Goal: Transaction & Acquisition: Purchase product/service

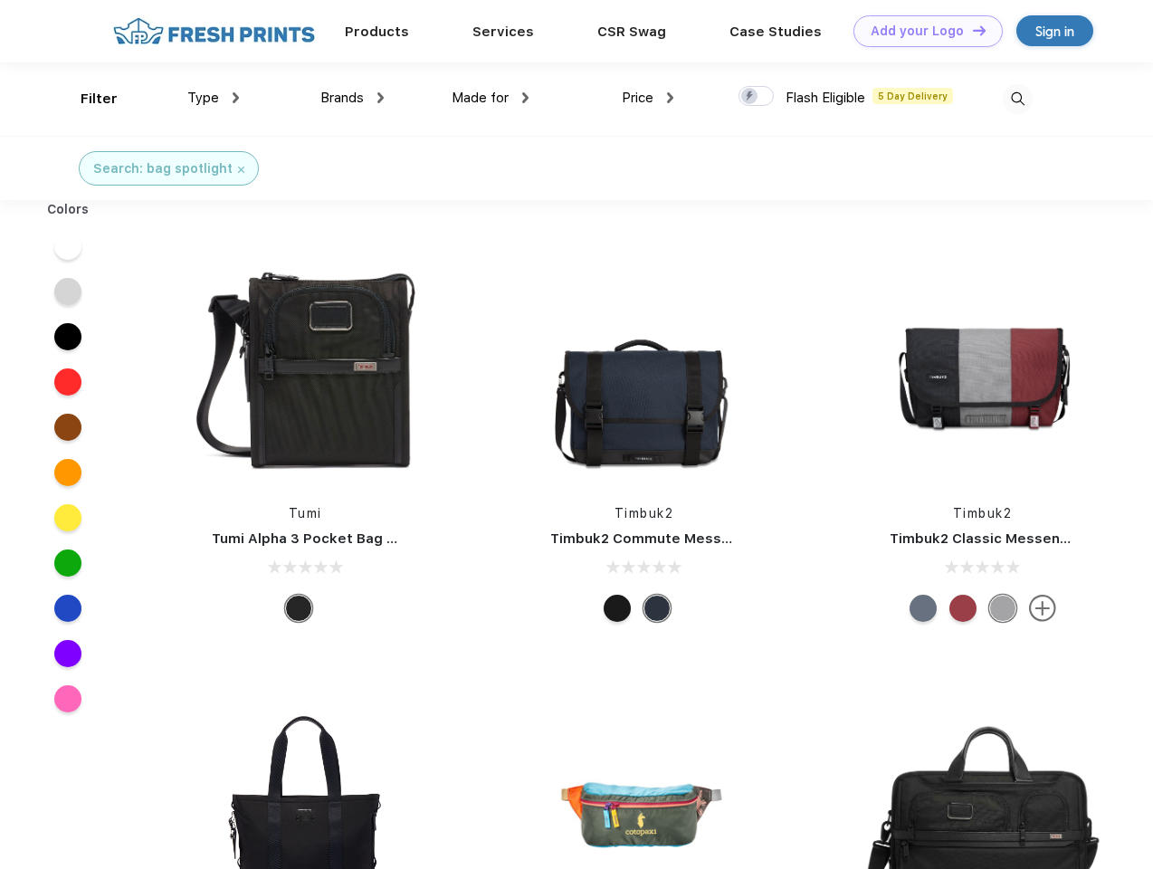
scroll to position [1, 0]
click at [922, 31] on link "Add your Logo Design Tool" at bounding box center [928, 31] width 149 height 32
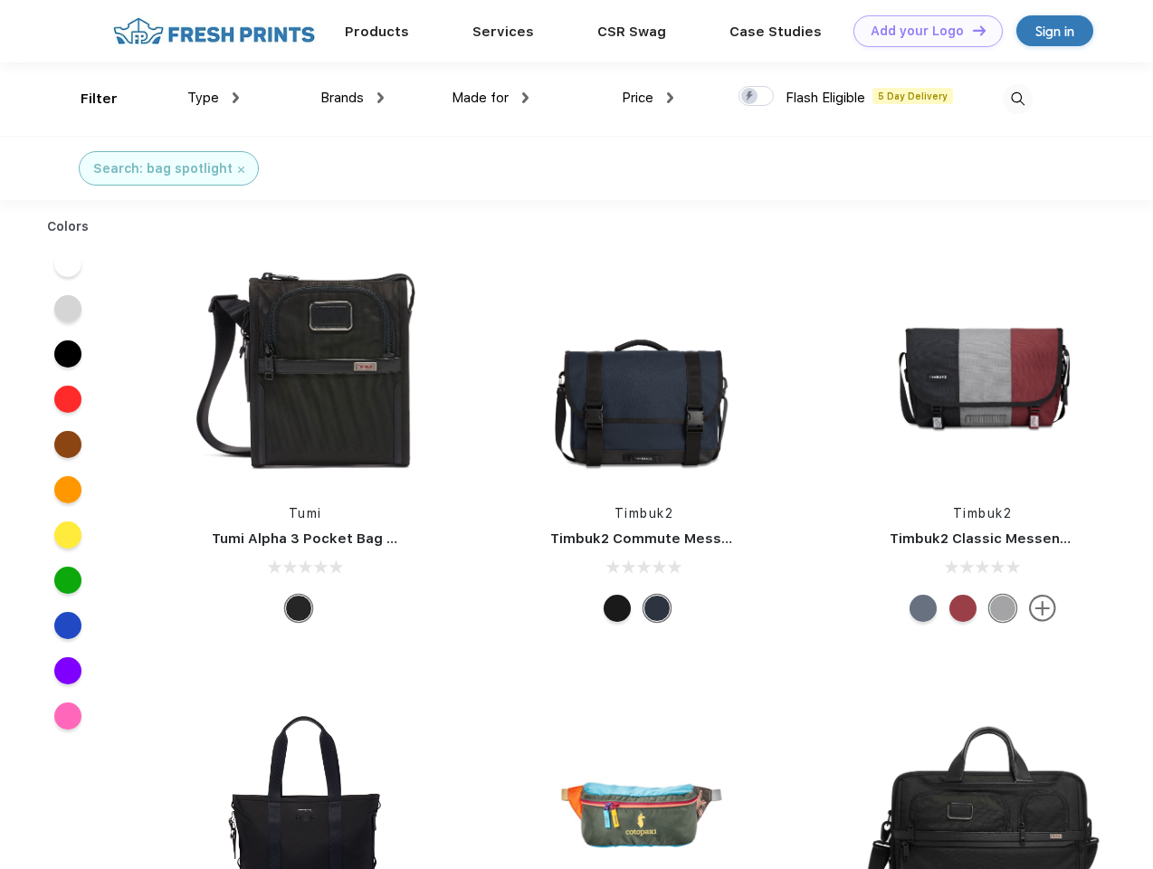
click at [0, 0] on div "Design Tool" at bounding box center [0, 0] width 0 height 0
click at [971, 30] on link "Add your Logo Design Tool" at bounding box center [928, 31] width 149 height 32
click at [87, 99] on div "Filter" at bounding box center [99, 99] width 37 height 21
click at [214, 98] on span "Type" at bounding box center [203, 98] width 32 height 16
click at [352, 98] on span "Brands" at bounding box center [341, 98] width 43 height 16
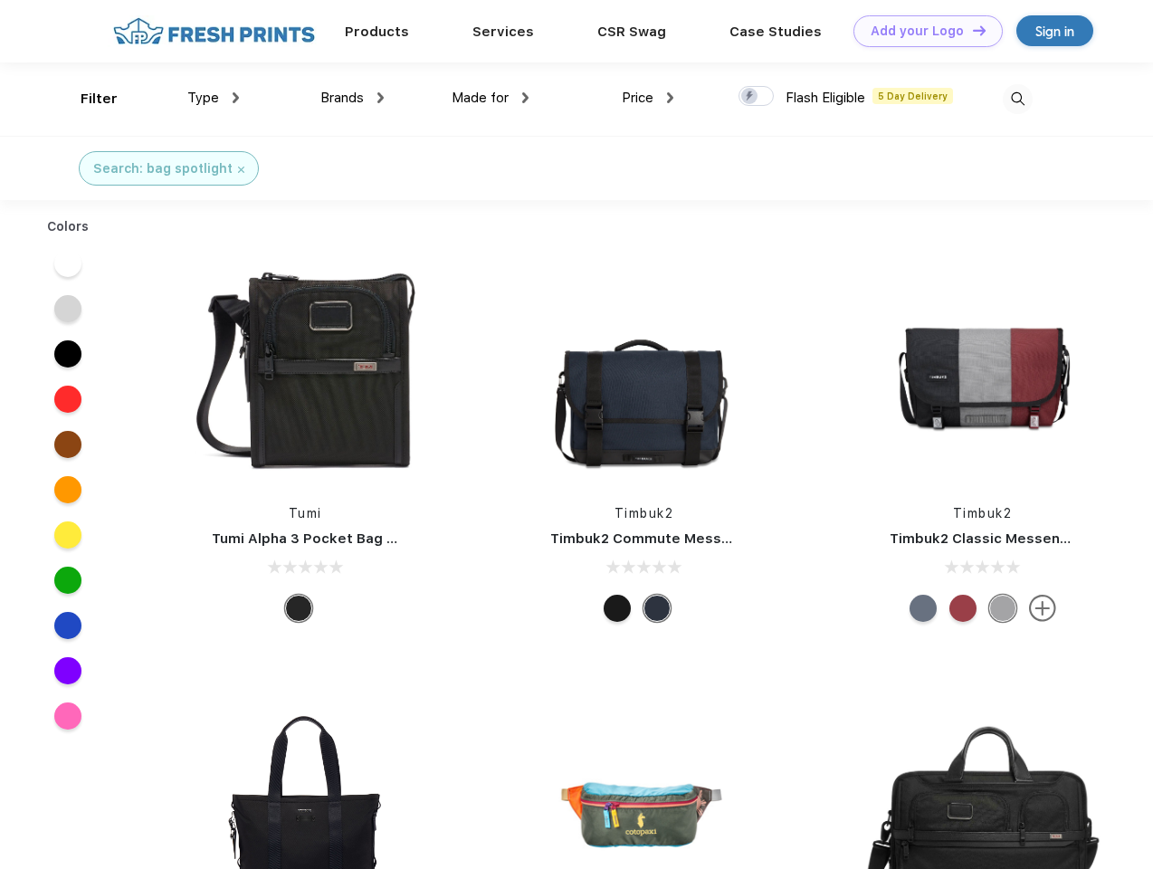
click at [491, 98] on span "Made for" at bounding box center [480, 98] width 57 height 16
click at [648, 98] on span "Price" at bounding box center [638, 98] width 32 height 16
click at [757, 97] on div at bounding box center [756, 96] width 35 height 20
click at [750, 97] on input "checkbox" at bounding box center [745, 91] width 12 height 12
click at [1017, 99] on img at bounding box center [1018, 99] width 30 height 30
